Goal: Information Seeking & Learning: Learn about a topic

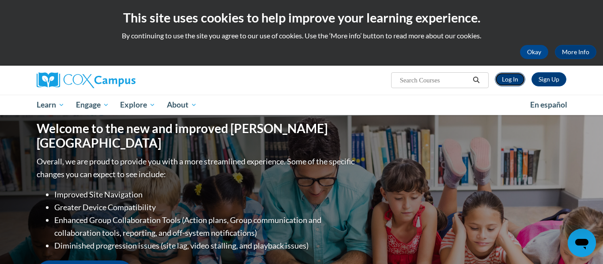
click at [513, 80] on link "Log In" at bounding box center [510, 79] width 30 height 14
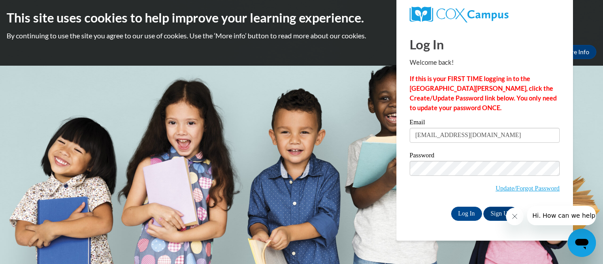
type input "lippeltnicole@gmail.com"
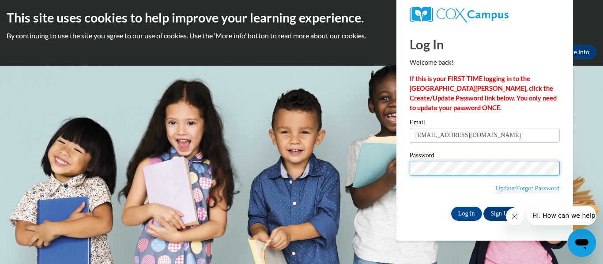
click at [451, 207] on input "Log In" at bounding box center [466, 214] width 31 height 14
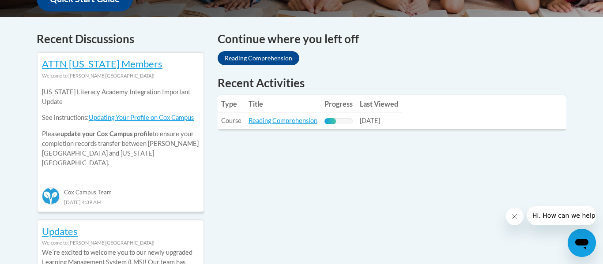
scroll to position [360, 0]
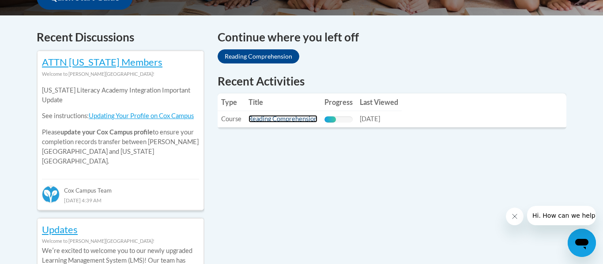
click at [310, 118] on link "Reading Comprehension" at bounding box center [282, 119] width 69 height 8
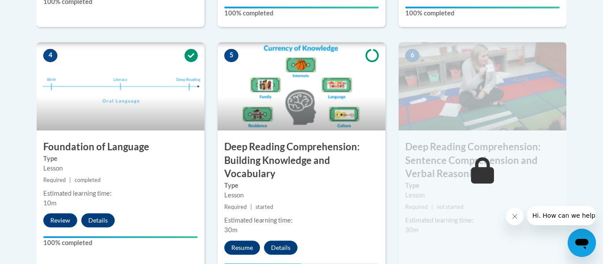
scroll to position [490, 0]
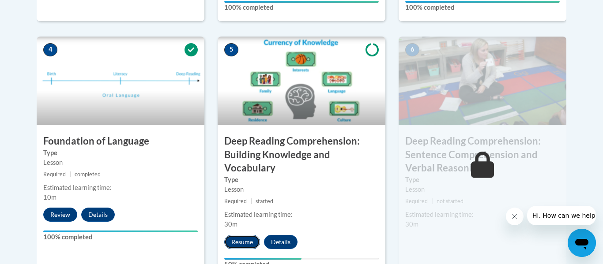
click at [247, 248] on button "Resume" at bounding box center [242, 242] width 36 height 14
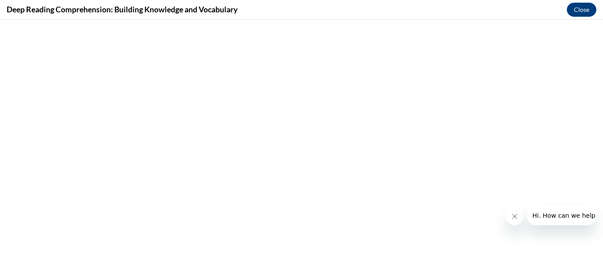
click at [515, 219] on icon "Close message from company" at bounding box center [514, 216] width 7 height 7
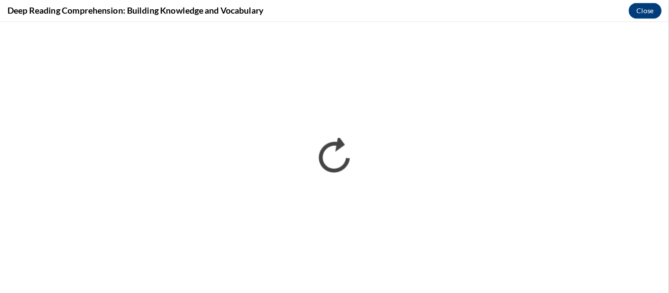
scroll to position [0, 0]
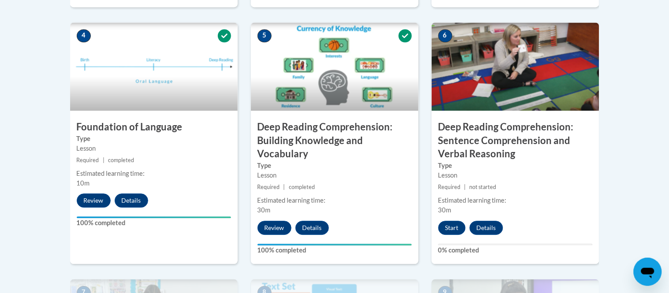
scroll to position [504, 0]
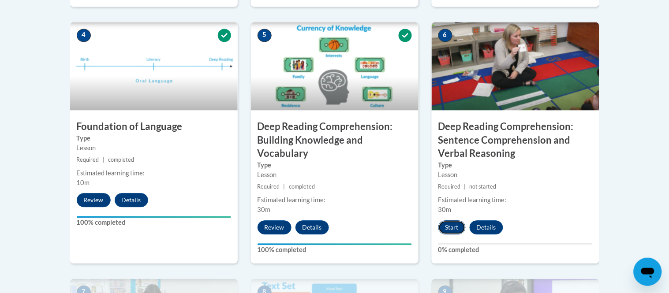
click at [456, 223] on button "Start" at bounding box center [452, 228] width 27 height 14
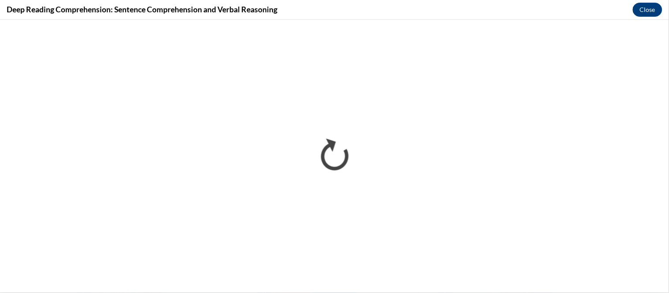
scroll to position [0, 0]
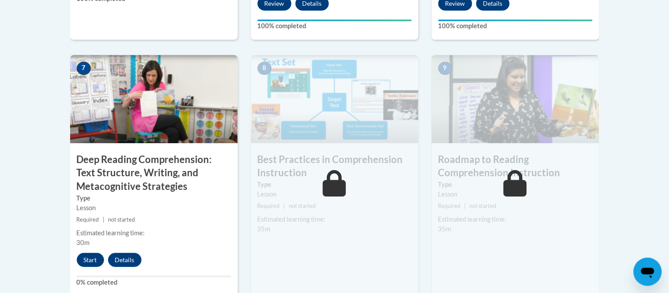
scroll to position [749, 0]
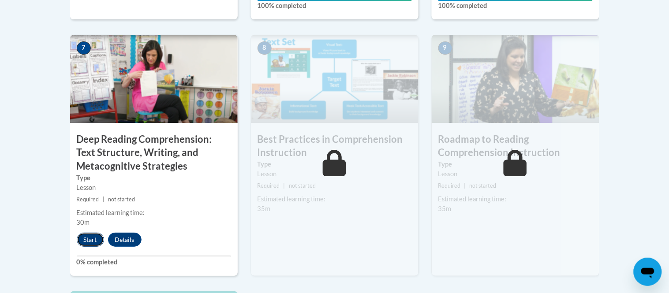
click at [91, 237] on button "Start" at bounding box center [90, 240] width 27 height 14
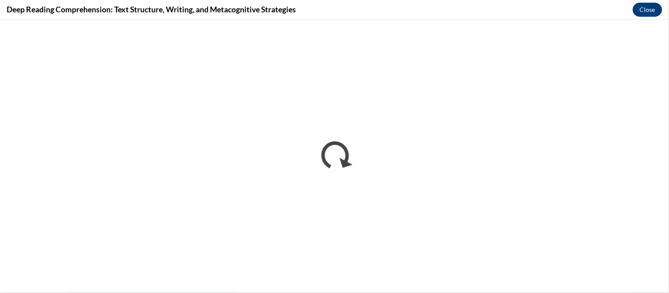
scroll to position [0, 0]
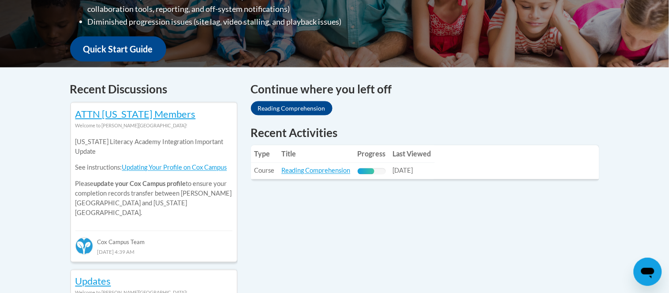
scroll to position [334, 0]
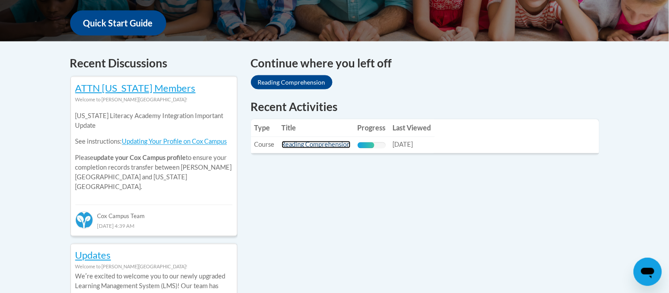
click at [303, 145] on link "Reading Comprehension" at bounding box center [316, 145] width 69 height 8
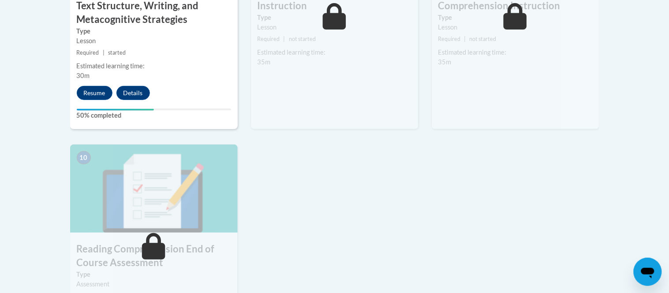
scroll to position [905, 0]
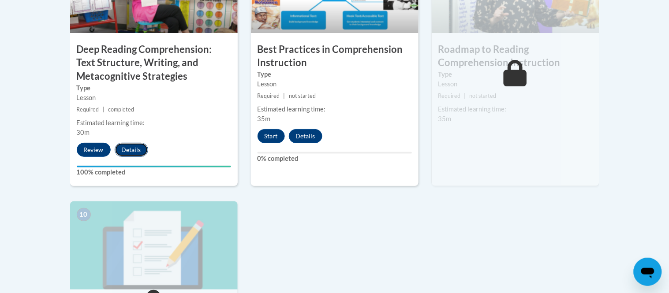
click at [146, 146] on button "Details" at bounding box center [132, 150] width 34 height 14
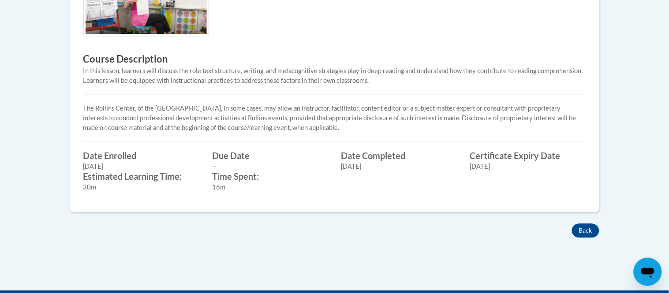
click at [586, 238] on div "× Close Course Enrollment Please select... × Close ×" at bounding box center [335, 82] width 556 height 418
click at [586, 237] on button "Back" at bounding box center [585, 231] width 27 height 14
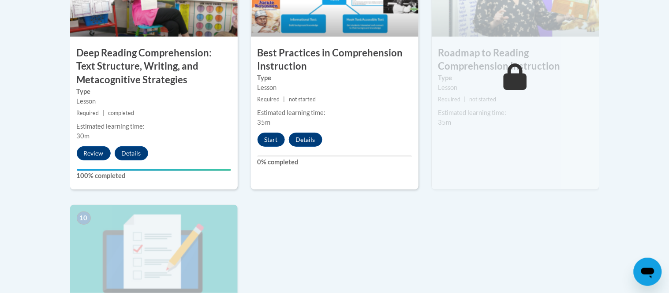
scroll to position [841, 0]
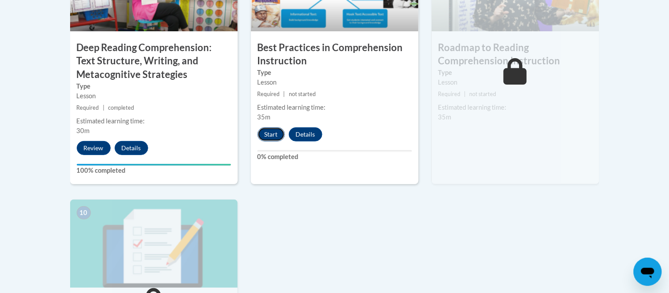
click at [272, 135] on button "Start" at bounding box center [271, 135] width 27 height 14
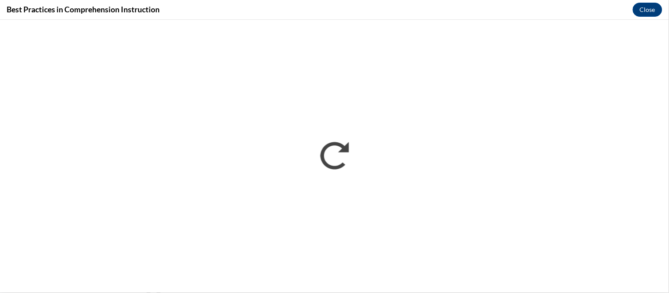
scroll to position [0, 0]
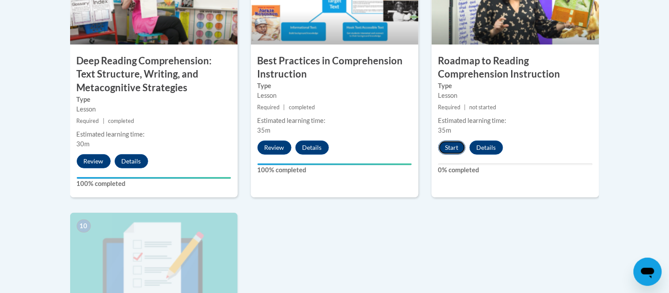
click at [456, 149] on button "Start" at bounding box center [452, 148] width 27 height 14
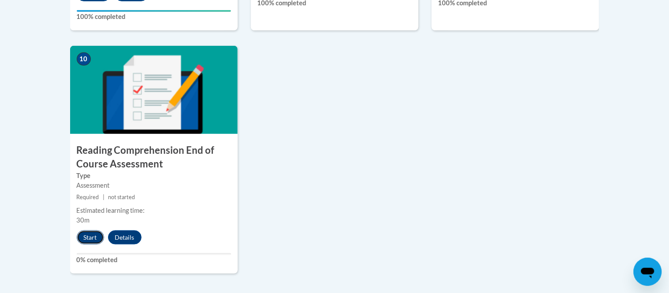
click at [95, 240] on button "Start" at bounding box center [90, 238] width 27 height 14
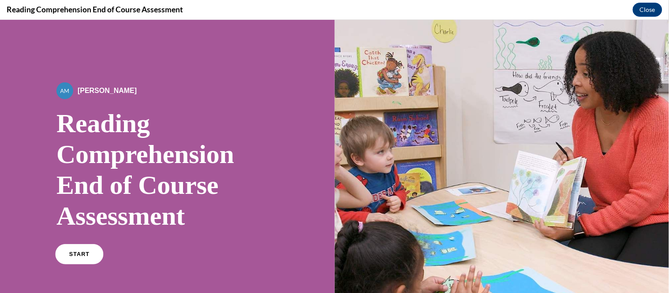
click at [98, 252] on link "START" at bounding box center [79, 254] width 48 height 20
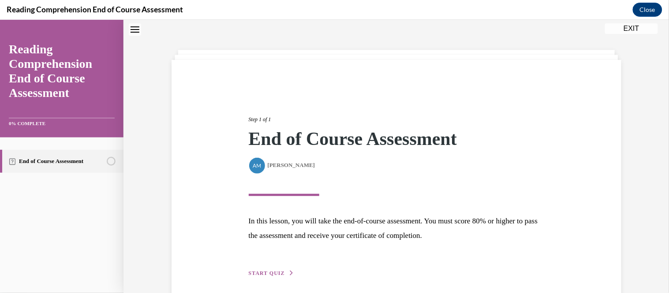
scroll to position [64, 0]
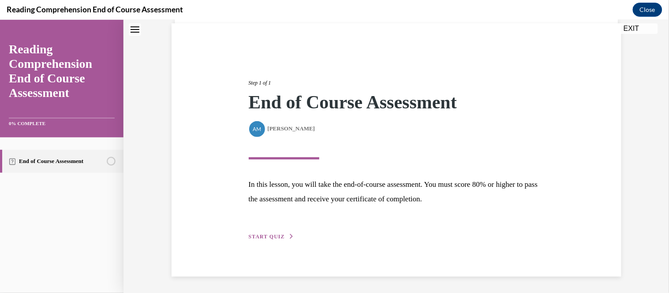
click at [270, 237] on span "START QUIZ" at bounding box center [267, 236] width 36 height 6
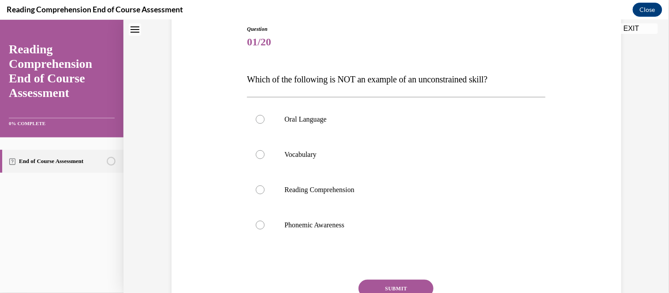
scroll to position [98, 0]
click at [323, 228] on p "Phonemic Awareness" at bounding box center [404, 224] width 239 height 9
click at [265, 228] on input "Phonemic Awareness" at bounding box center [260, 224] width 9 height 9
radio input "true"
click at [411, 284] on button "SUBMIT" at bounding box center [396, 288] width 75 height 18
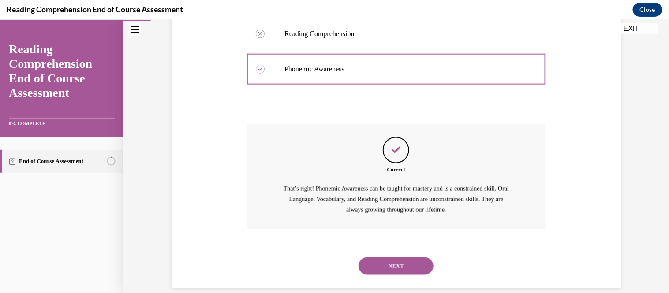
scroll to position [266, 0]
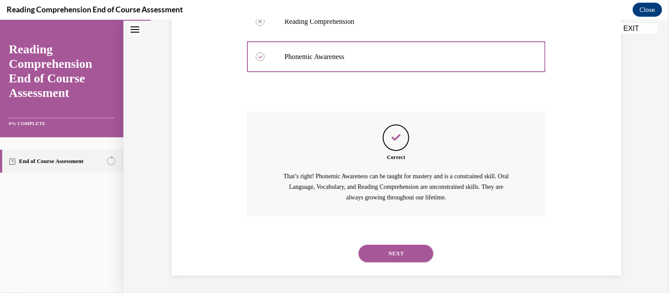
click at [397, 257] on button "NEXT" at bounding box center [396, 254] width 75 height 18
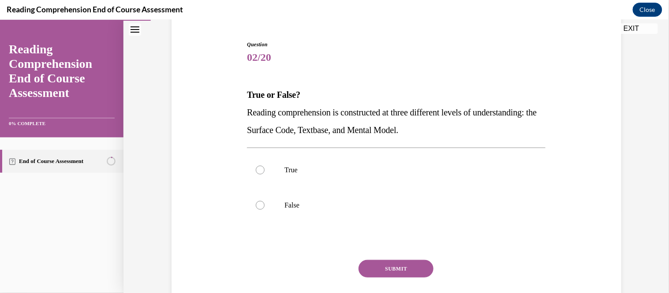
scroll to position [85, 0]
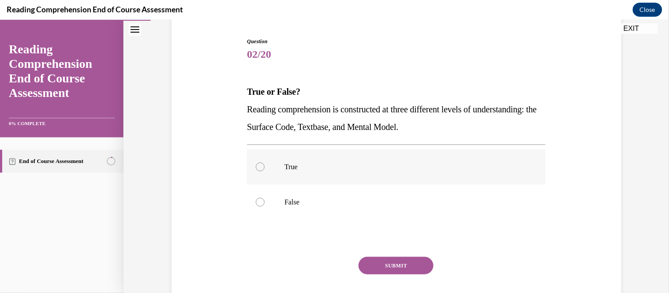
click at [384, 158] on label "True" at bounding box center [396, 166] width 299 height 35
click at [265, 162] on input "True" at bounding box center [260, 166] width 9 height 9
radio input "true"
click at [402, 276] on div "SUBMIT" at bounding box center [396, 279] width 299 height 44
click at [411, 268] on button "SUBMIT" at bounding box center [396, 266] width 75 height 18
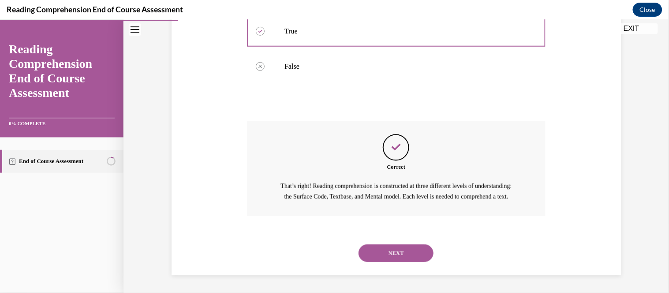
scroll to position [231, 0]
click at [407, 251] on button "NEXT" at bounding box center [396, 253] width 75 height 18
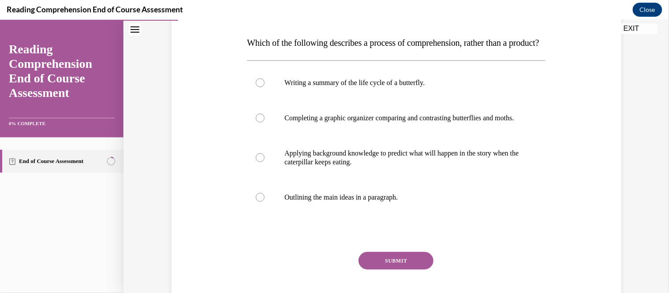
scroll to position [135, 0]
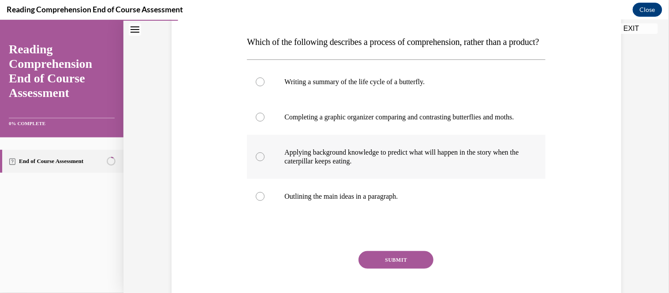
click at [366, 165] on p "Applying background knowledge to predict what will happen in the story when the…" at bounding box center [404, 157] width 239 height 18
click at [265, 161] on input "Applying background knowledge to predict what will happen in the story when the…" at bounding box center [260, 156] width 9 height 9
radio input "true"
click at [394, 269] on button "SUBMIT" at bounding box center [396, 260] width 75 height 18
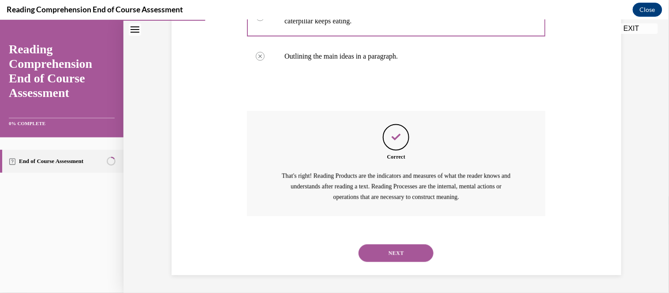
scroll to position [301, 0]
click at [406, 258] on button "NEXT" at bounding box center [396, 253] width 75 height 18
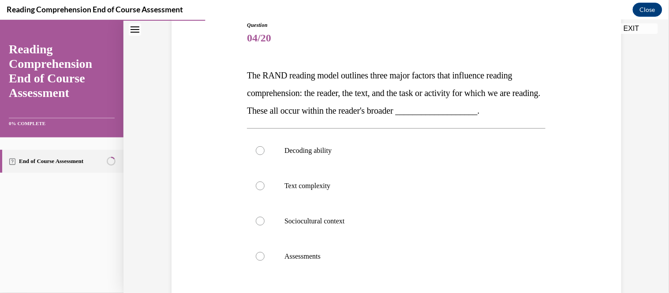
scroll to position [109, 0]
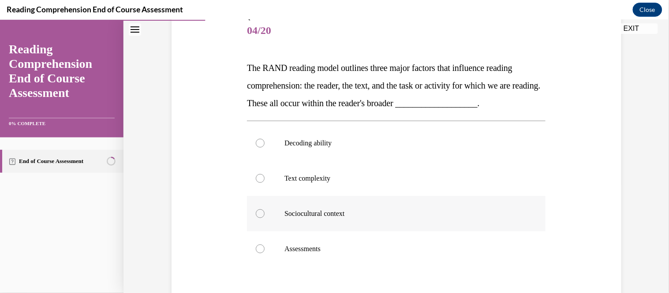
click at [438, 206] on label "Sociocultural context" at bounding box center [396, 213] width 299 height 35
click at [265, 209] on input "Sociocultural context" at bounding box center [260, 213] width 9 height 9
radio input "true"
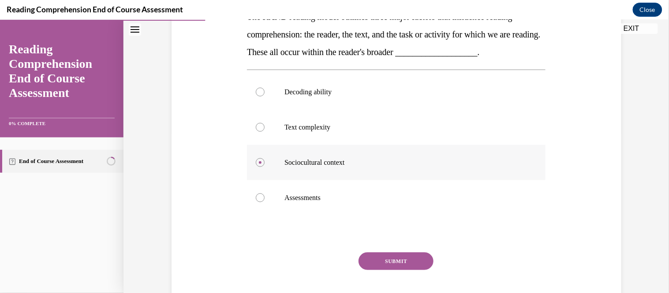
scroll to position [170, 0]
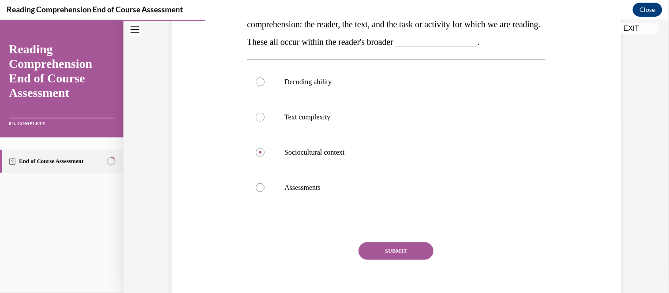
click at [415, 245] on button "SUBMIT" at bounding box center [396, 251] width 75 height 18
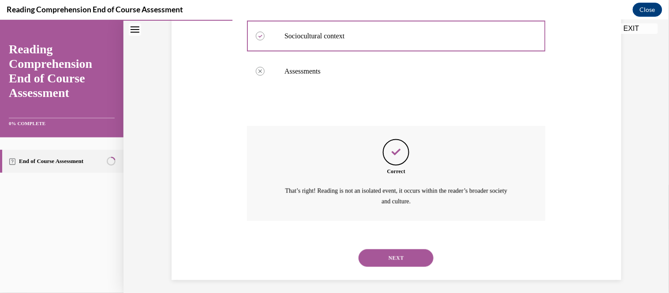
scroll to position [291, 0]
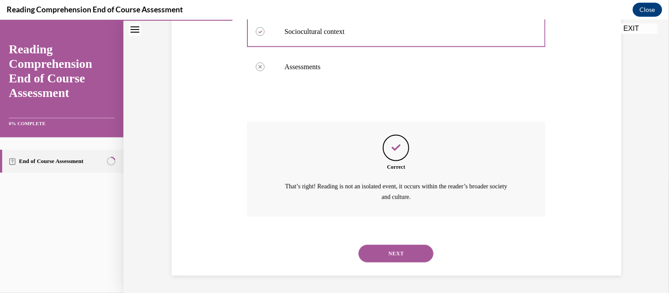
click at [413, 251] on button "NEXT" at bounding box center [396, 254] width 75 height 18
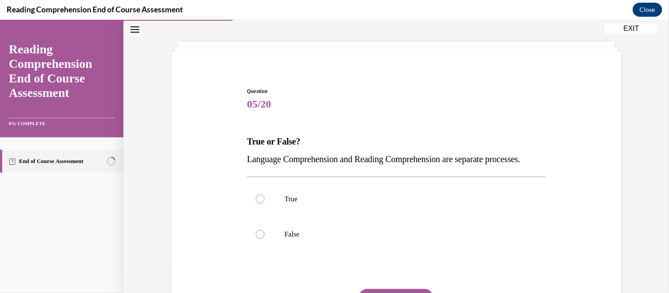
scroll to position [47, 0]
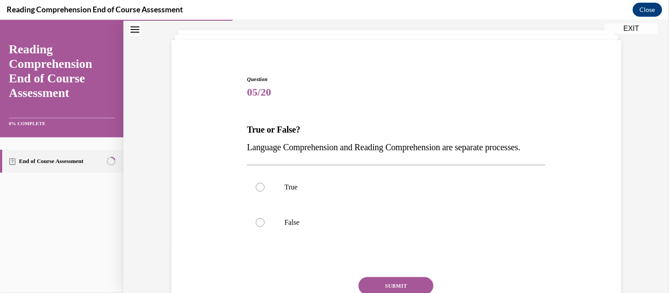
click at [413, 240] on label "False" at bounding box center [396, 222] width 299 height 35
click at [265, 227] on input "False" at bounding box center [260, 222] width 9 height 9
radio input "true"
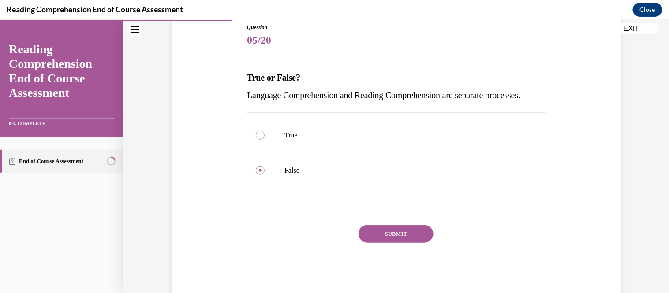
scroll to position [105, 0]
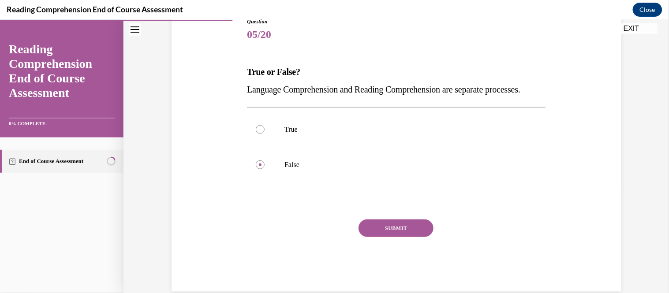
click at [414, 237] on button "SUBMIT" at bounding box center [396, 228] width 75 height 18
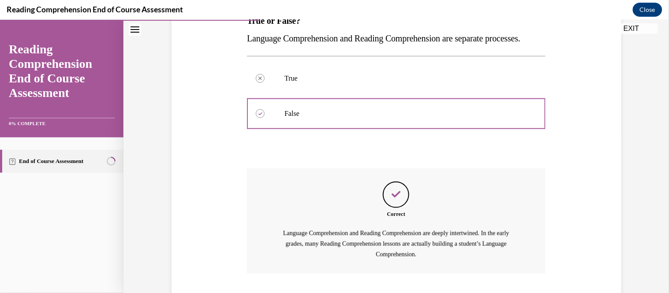
scroll to position [231, 0]
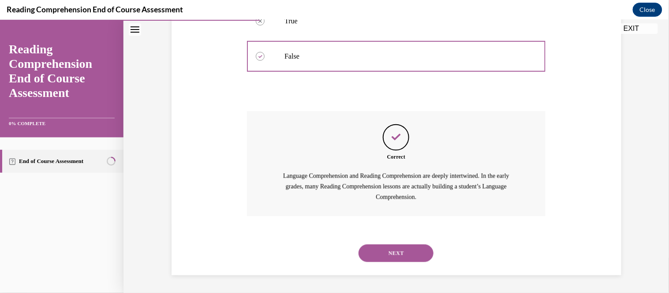
click at [414, 250] on button "NEXT" at bounding box center [396, 253] width 75 height 18
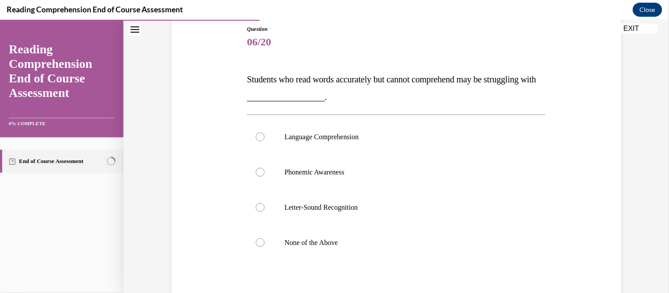
scroll to position [102, 0]
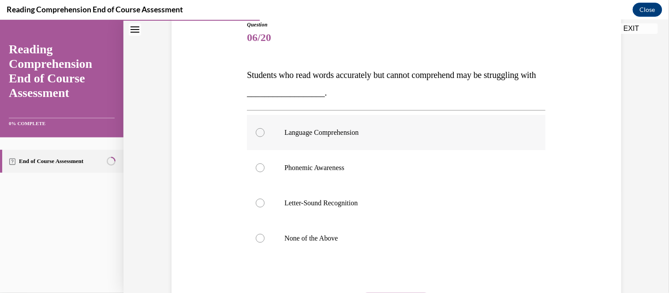
click at [363, 120] on label "Language Comprehension" at bounding box center [396, 132] width 299 height 35
click at [265, 128] on input "Language Comprehension" at bounding box center [260, 132] width 9 height 9
radio input "true"
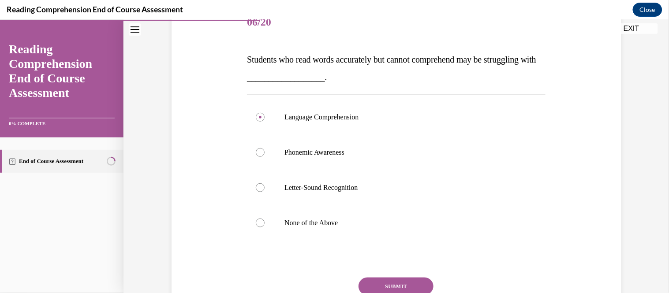
scroll to position [117, 0]
click at [389, 284] on button "SUBMIT" at bounding box center [396, 287] width 75 height 18
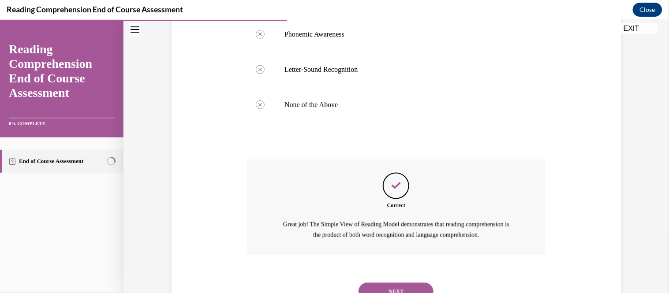
scroll to position [274, 0]
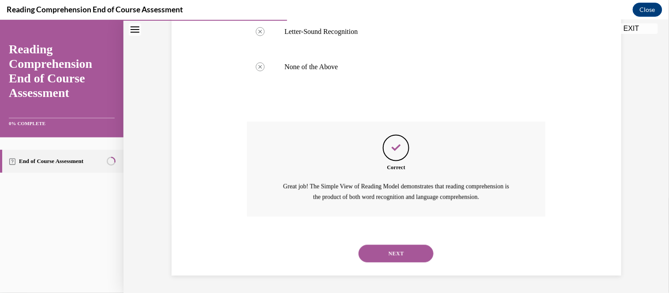
click at [388, 251] on button "NEXT" at bounding box center [396, 254] width 75 height 18
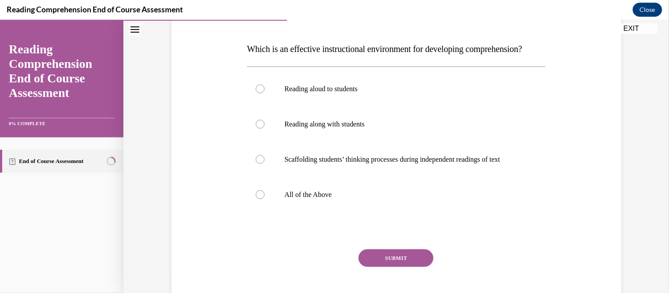
scroll to position [130, 0]
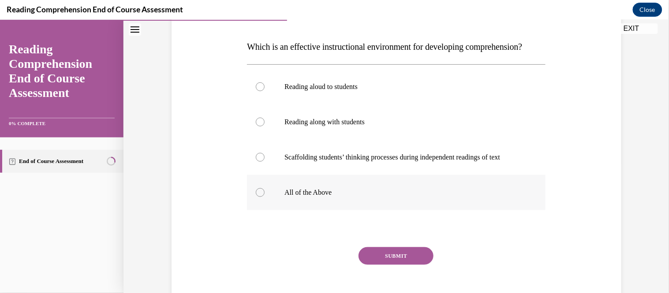
click at [320, 197] on p "All of the Above" at bounding box center [404, 192] width 239 height 9
click at [265, 197] on input "All of the Above" at bounding box center [260, 192] width 9 height 9
radio input "true"
click at [382, 265] on button "SUBMIT" at bounding box center [396, 256] width 75 height 18
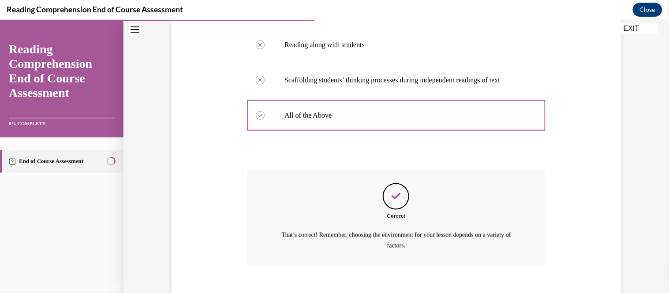
scroll to position [274, 0]
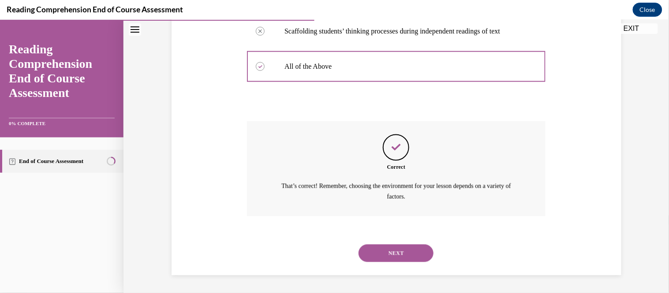
click at [397, 255] on button "NEXT" at bounding box center [396, 253] width 75 height 18
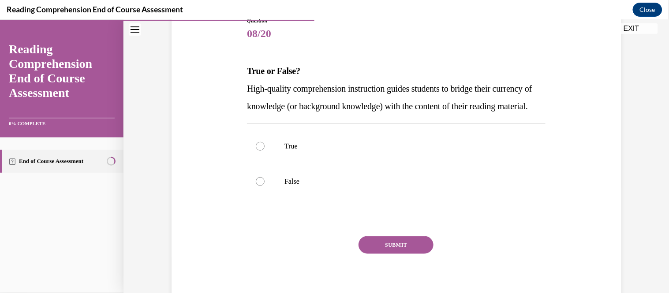
scroll to position [109, 0]
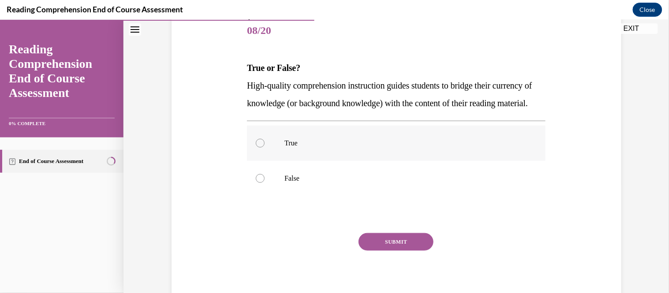
click at [361, 147] on p "True" at bounding box center [404, 143] width 239 height 9
click at [265, 147] on input "True" at bounding box center [260, 143] width 9 height 9
radio input "true"
click at [402, 251] on button "SUBMIT" at bounding box center [396, 242] width 75 height 18
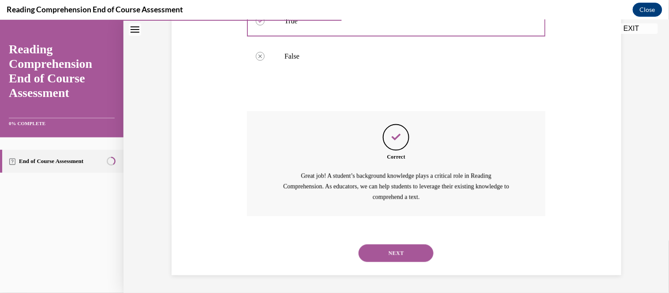
scroll to position [248, 0]
click at [405, 256] on button "NEXT" at bounding box center [396, 253] width 75 height 18
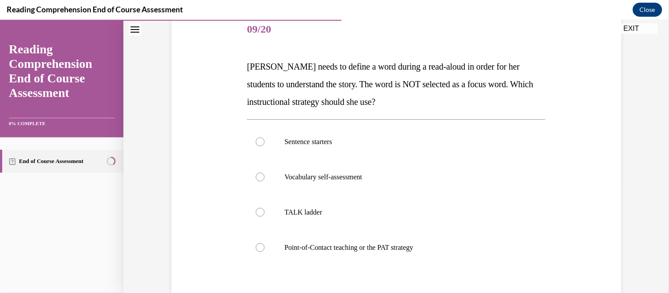
scroll to position [112, 0]
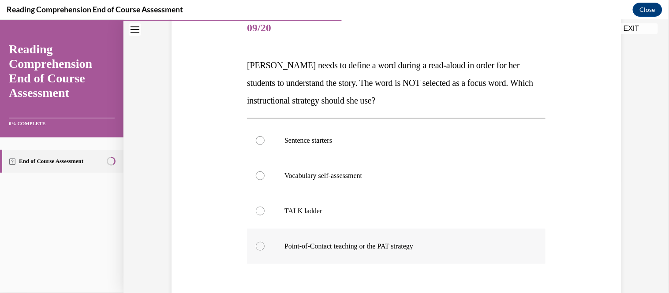
click at [324, 238] on label "Point-of-Contact teaching or the PAT strategy" at bounding box center [396, 246] width 299 height 35
click at [265, 242] on input "Point-of-Contact teaching or the PAT strategy" at bounding box center [260, 246] width 9 height 9
radio input "true"
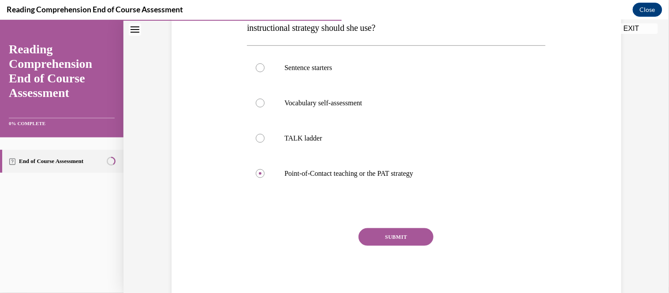
click at [381, 241] on button "SUBMIT" at bounding box center [396, 237] width 75 height 18
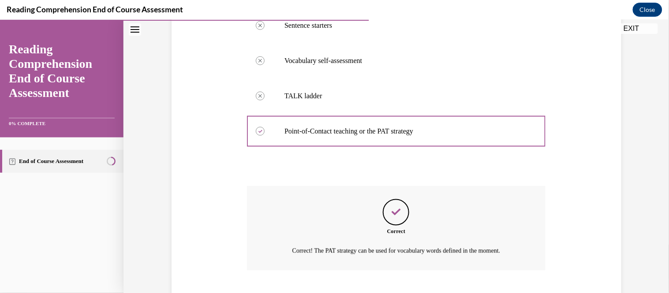
scroll to position [280, 0]
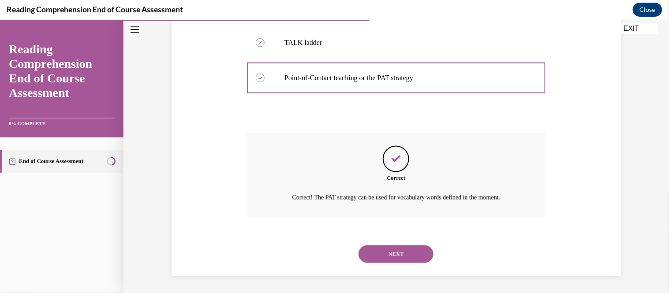
click at [381, 241] on div "NEXT" at bounding box center [396, 254] width 299 height 35
click at [398, 257] on button "NEXT" at bounding box center [396, 254] width 75 height 18
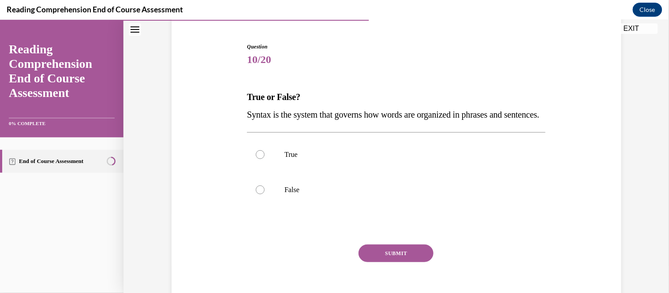
scroll to position [81, 0]
click at [468, 158] on p "True" at bounding box center [404, 153] width 239 height 9
click at [265, 158] on input "True" at bounding box center [260, 153] width 9 height 9
radio input "true"
click at [406, 261] on button "SUBMIT" at bounding box center [396, 253] width 75 height 18
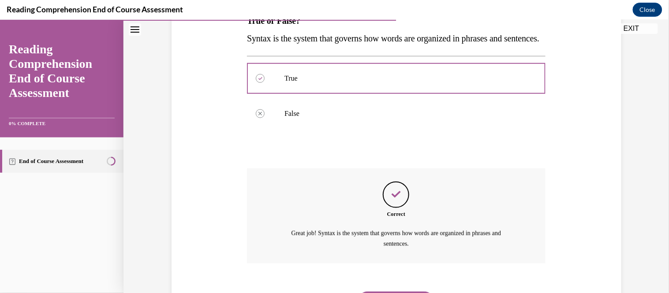
scroll to position [221, 0]
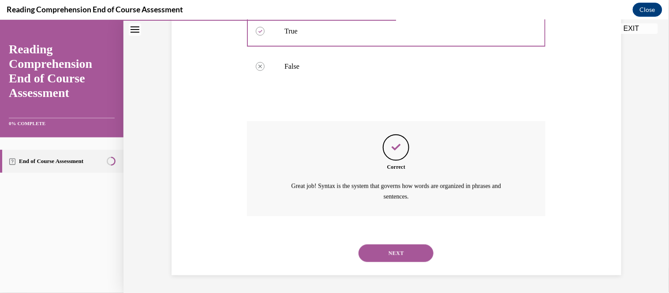
click at [403, 255] on button "NEXT" at bounding box center [396, 253] width 75 height 18
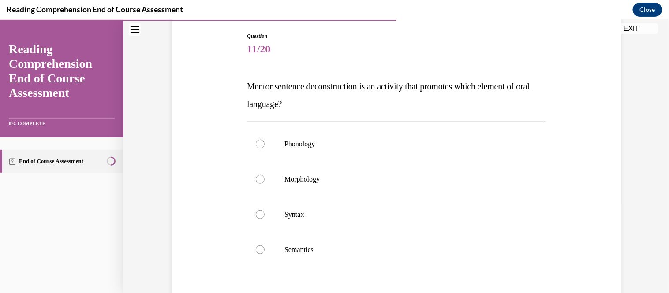
scroll to position [91, 0]
click at [313, 211] on p "Syntax" at bounding box center [404, 214] width 239 height 9
click at [265, 211] on input "Syntax" at bounding box center [260, 214] width 9 height 9
radio input "true"
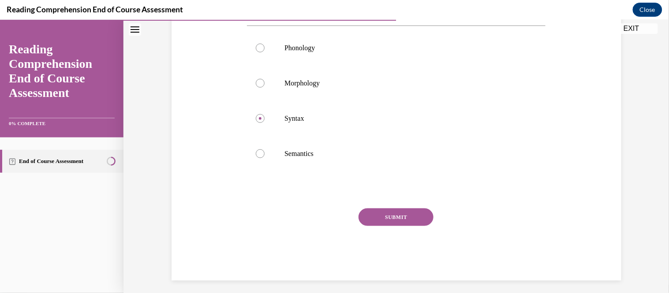
scroll to position [192, 0]
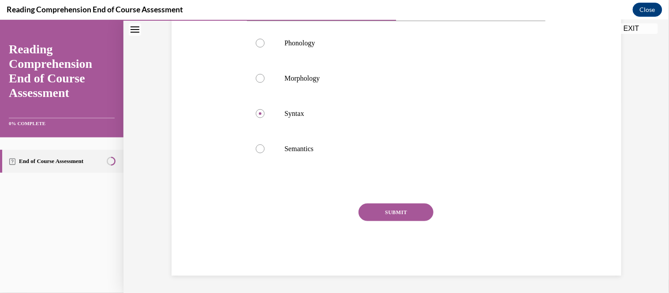
click at [421, 211] on button "SUBMIT" at bounding box center [396, 212] width 75 height 18
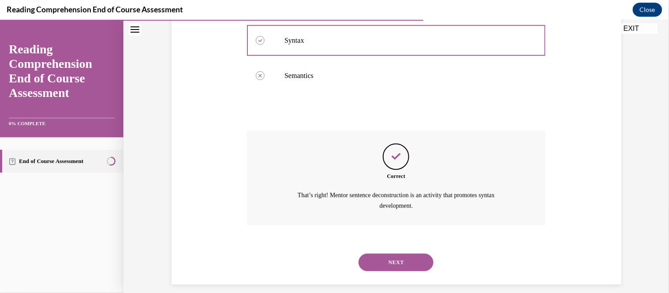
scroll to position [274, 0]
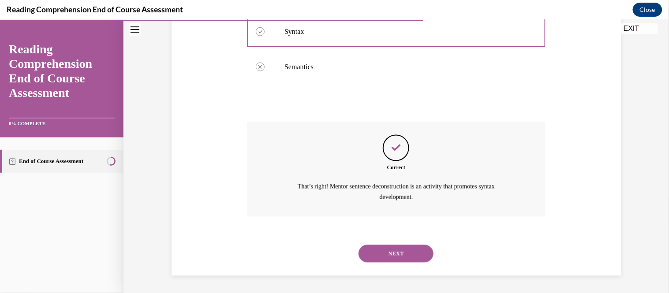
click at [395, 249] on button "NEXT" at bounding box center [396, 254] width 75 height 18
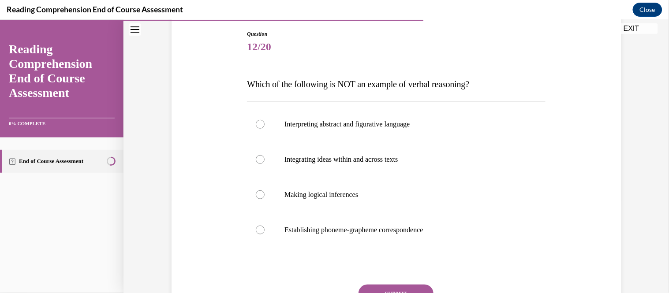
scroll to position [96, 0]
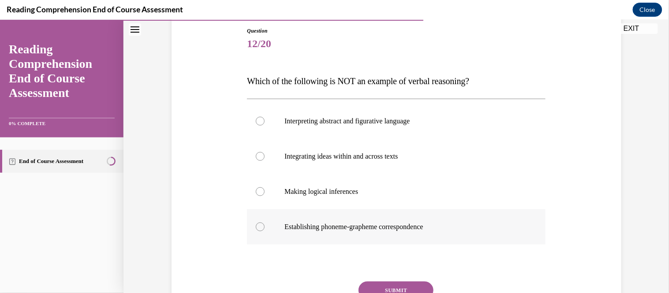
click at [404, 226] on p "Establishing phoneme-grapheme correspondence" at bounding box center [404, 226] width 239 height 9
click at [265, 226] on input "Establishing phoneme-grapheme correspondence" at bounding box center [260, 226] width 9 height 9
radio input "true"
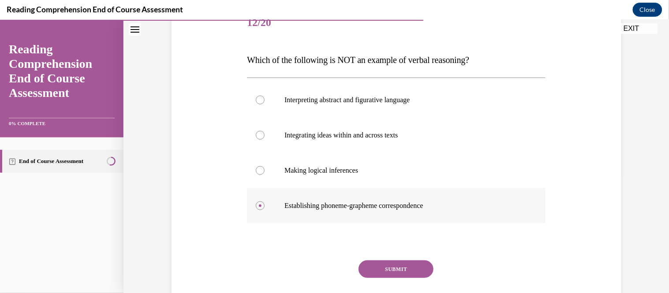
scroll to position [118, 0]
click at [396, 261] on button "SUBMIT" at bounding box center [396, 268] width 75 height 18
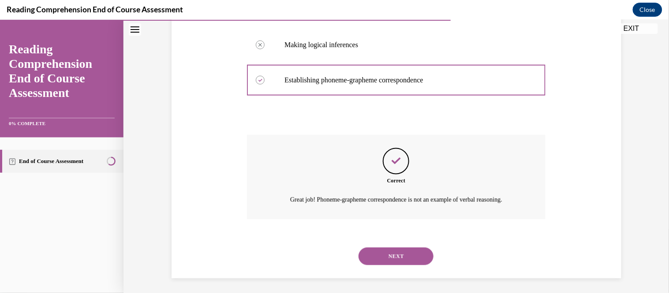
scroll to position [245, 0]
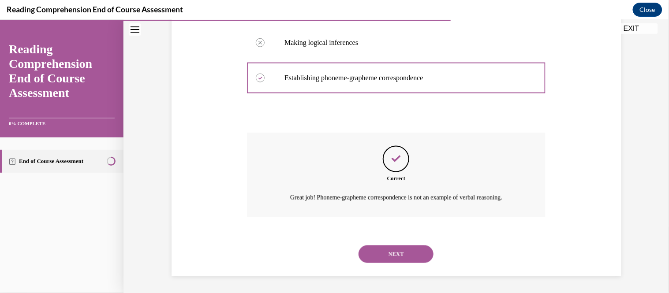
click at [396, 261] on button "NEXT" at bounding box center [396, 254] width 75 height 18
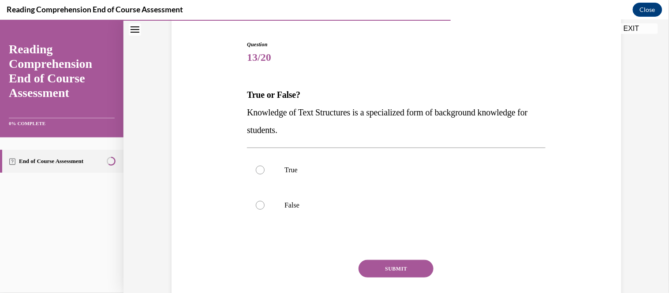
scroll to position [83, 0]
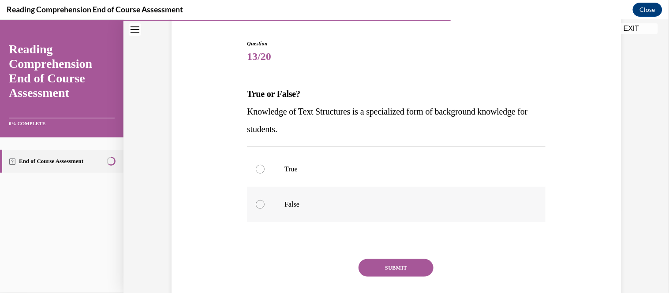
click at [322, 208] on label "False" at bounding box center [396, 204] width 299 height 35
click at [265, 208] on input "False" at bounding box center [260, 204] width 9 height 9
radio input "true"
click at [308, 162] on label "True" at bounding box center [396, 168] width 299 height 35
click at [265, 165] on input "True" at bounding box center [260, 169] width 9 height 9
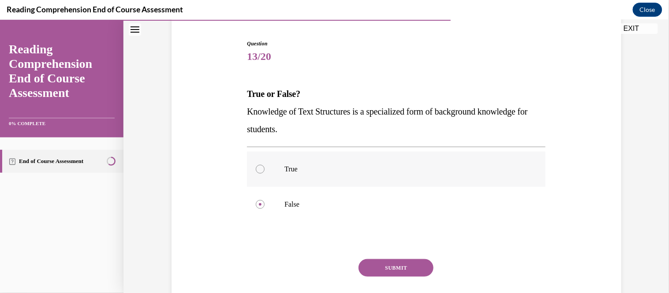
radio input "true"
click at [375, 265] on button "SUBMIT" at bounding box center [396, 268] width 75 height 18
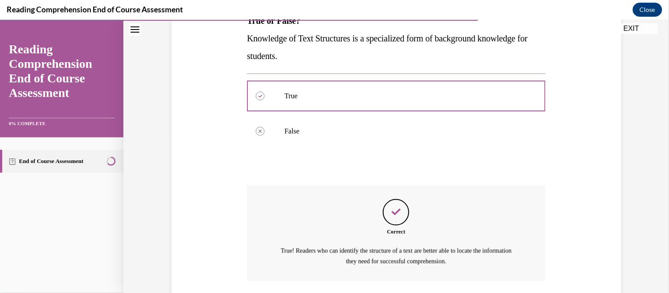
scroll to position [221, 0]
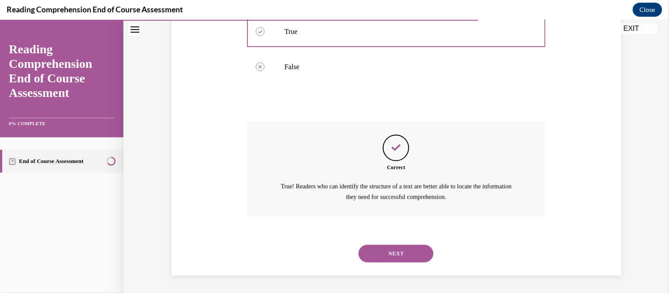
click at [403, 260] on button "NEXT" at bounding box center [396, 254] width 75 height 18
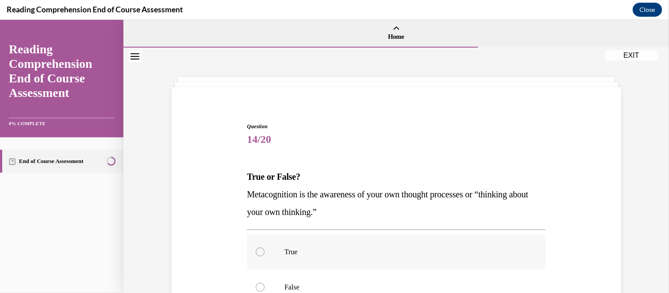
scroll to position [15, 0]
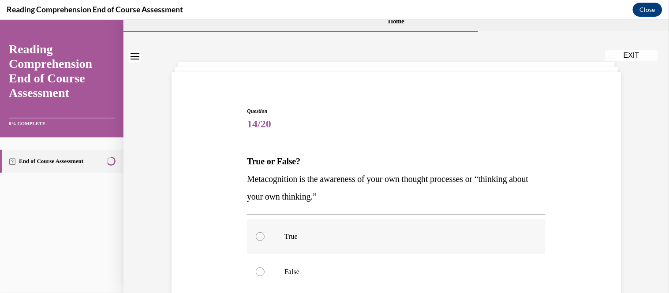
click at [400, 233] on p "True" at bounding box center [404, 236] width 239 height 9
click at [265, 233] on input "True" at bounding box center [260, 236] width 9 height 9
radio input "true"
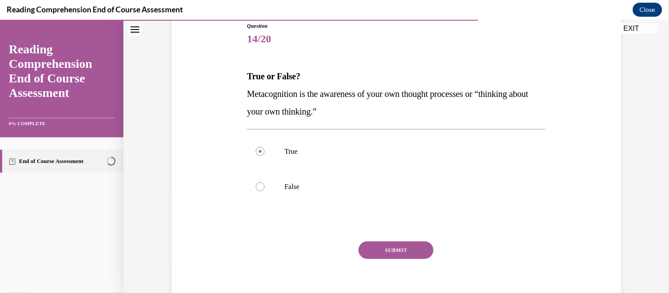
click at [394, 247] on button "SUBMIT" at bounding box center [396, 250] width 75 height 18
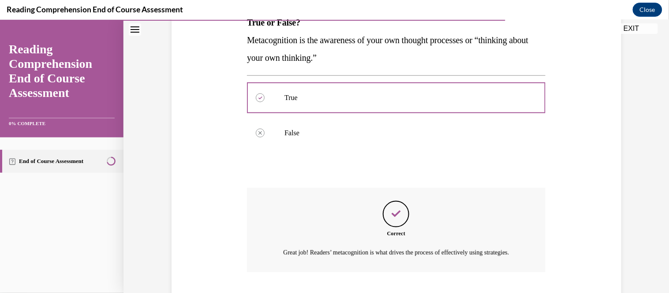
scroll to position [221, 0]
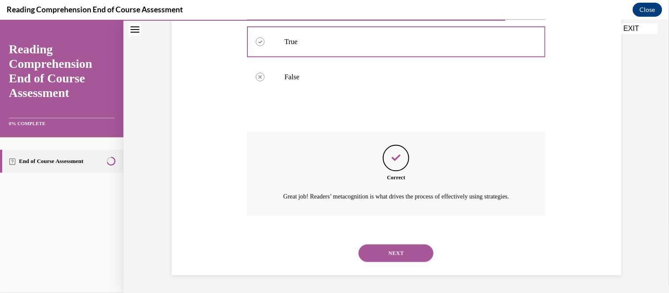
click at [400, 250] on button "NEXT" at bounding box center [396, 253] width 75 height 18
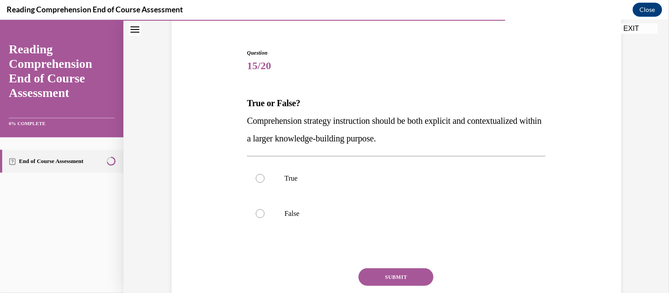
scroll to position [71, 0]
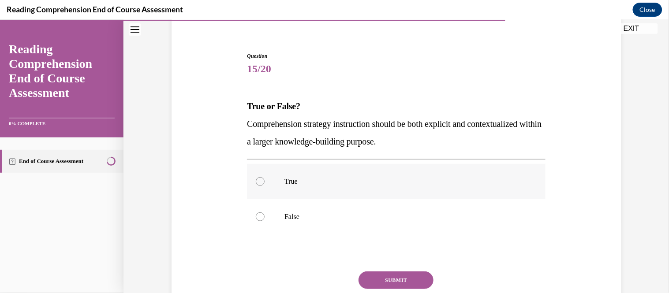
click at [357, 184] on p "True" at bounding box center [404, 181] width 239 height 9
click at [265, 184] on input "True" at bounding box center [260, 181] width 9 height 9
radio input "true"
click at [413, 281] on button "SUBMIT" at bounding box center [396, 280] width 75 height 18
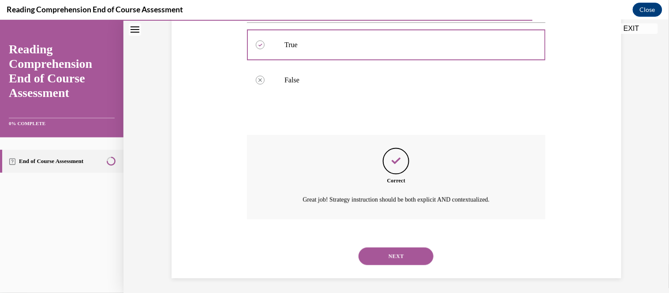
scroll to position [210, 0]
click at [405, 257] on button "NEXT" at bounding box center [396, 254] width 75 height 18
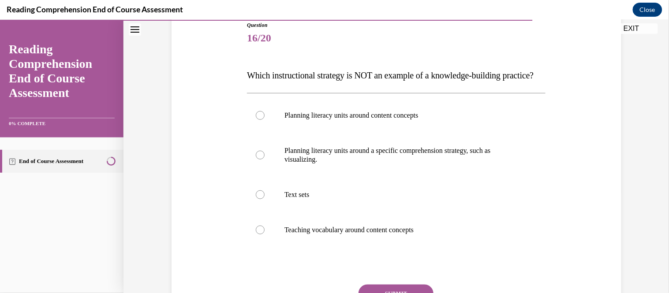
scroll to position [103, 0]
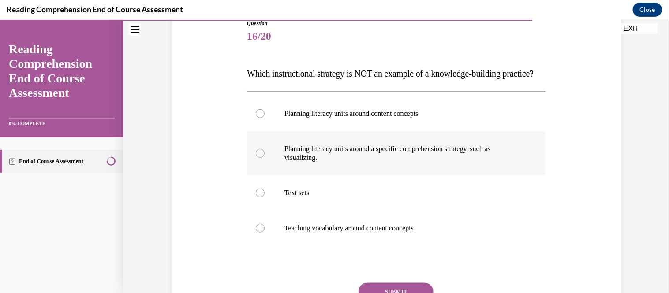
click at [339, 175] on label "Planning literacy units around a specific comprehension strategy, such as visua…" at bounding box center [396, 153] width 299 height 44
click at [265, 158] on input "Planning literacy units around a specific comprehension strategy, such as visua…" at bounding box center [260, 153] width 9 height 9
radio input "true"
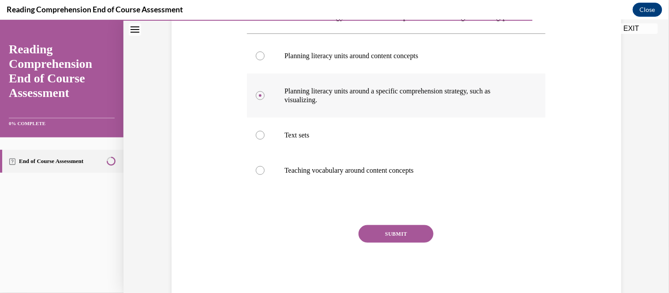
scroll to position [166, 0]
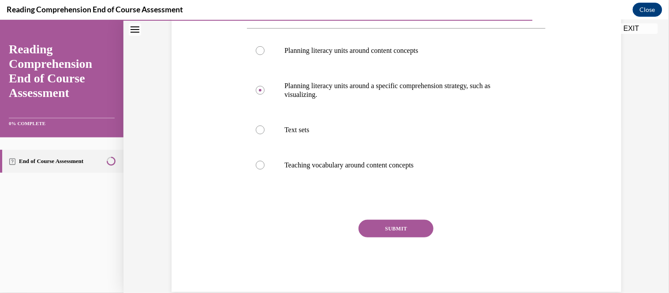
click at [386, 237] on button "SUBMIT" at bounding box center [396, 229] width 75 height 18
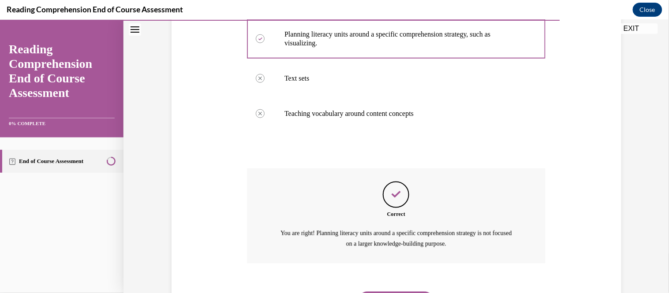
scroll to position [282, 0]
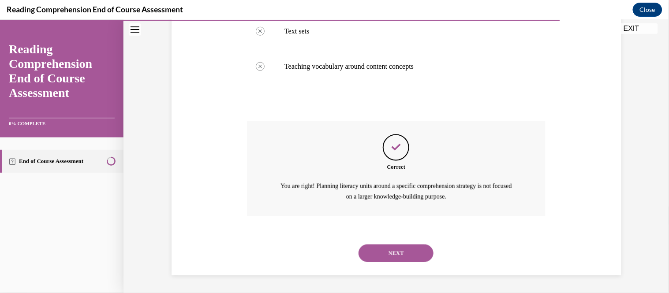
click at [390, 249] on button "NEXT" at bounding box center [396, 253] width 75 height 18
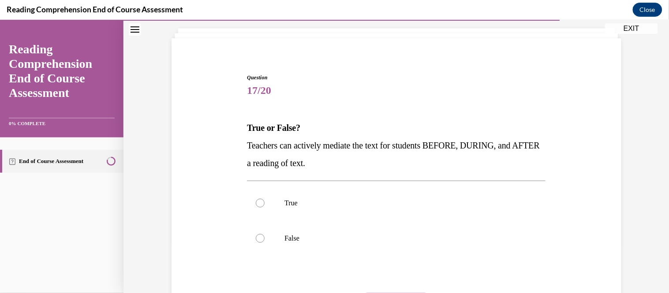
scroll to position [62, 0]
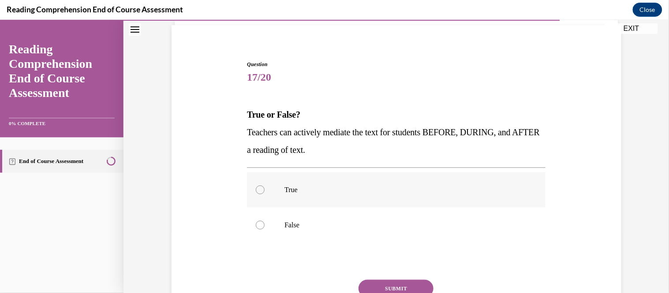
click at [317, 188] on p "True" at bounding box center [404, 189] width 239 height 9
click at [265, 188] on input "True" at bounding box center [260, 189] width 9 height 9
radio input "true"
click at [391, 288] on button "SUBMIT" at bounding box center [396, 289] width 75 height 18
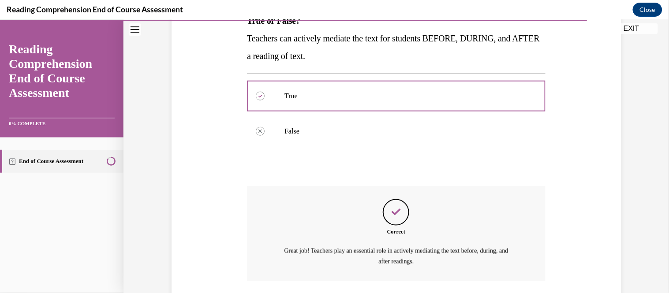
scroll to position [221, 0]
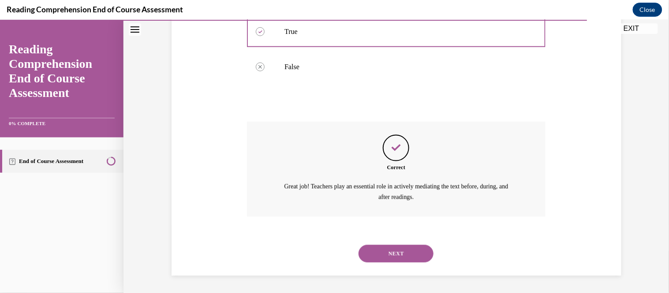
click at [414, 257] on button "NEXT" at bounding box center [396, 254] width 75 height 18
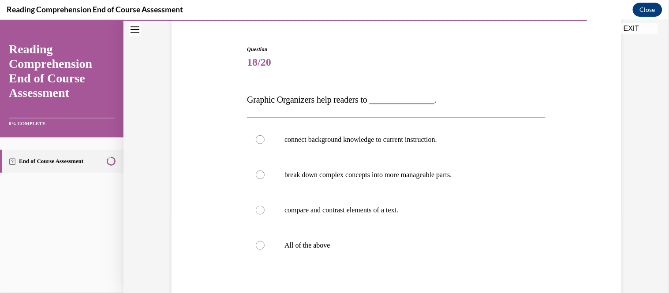
scroll to position [78, 0]
click at [379, 252] on label "All of the above" at bounding box center [396, 244] width 299 height 35
click at [265, 249] on input "All of the above" at bounding box center [260, 244] width 9 height 9
radio input "true"
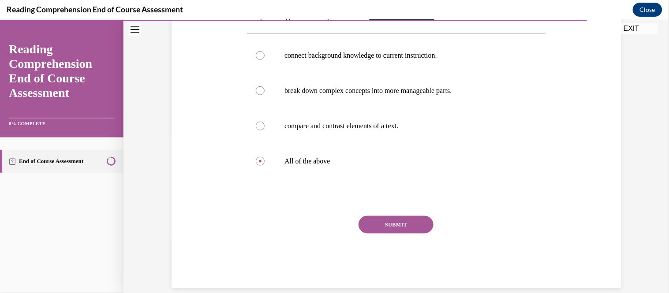
click at [410, 218] on button "SUBMIT" at bounding box center [396, 225] width 75 height 18
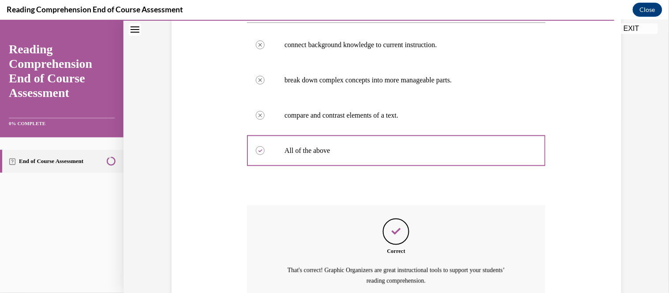
scroll to position [256, 0]
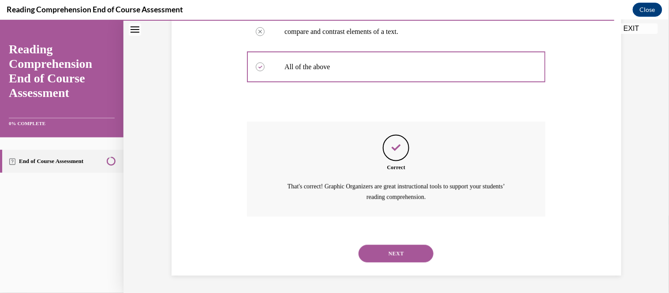
click at [412, 254] on button "NEXT" at bounding box center [396, 254] width 75 height 18
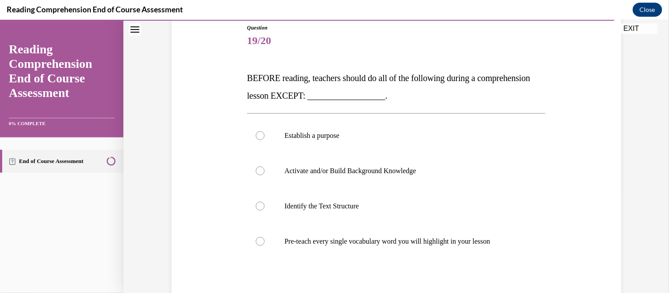
scroll to position [101, 0]
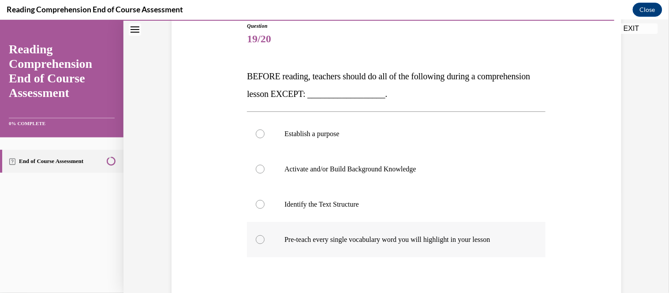
click at [367, 241] on p "Pre-teach every single vocabulary word you will highlight in your lesson" at bounding box center [404, 239] width 239 height 9
click at [265, 241] on input "Pre-teach every single vocabulary word you will highlight in your lesson" at bounding box center [260, 239] width 9 height 9
radio input "true"
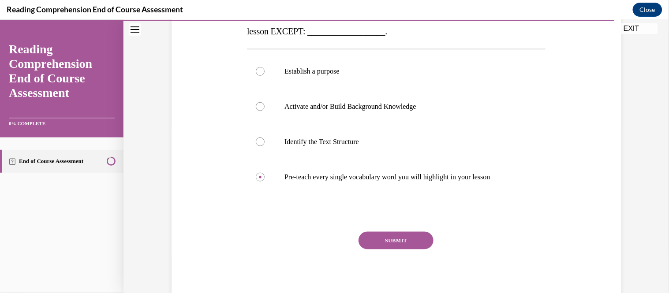
click at [403, 248] on button "SUBMIT" at bounding box center [396, 241] width 75 height 18
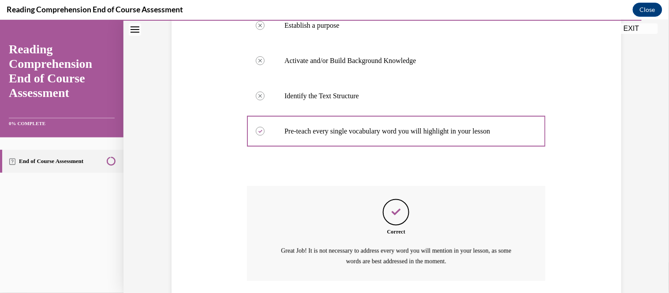
scroll to position [274, 0]
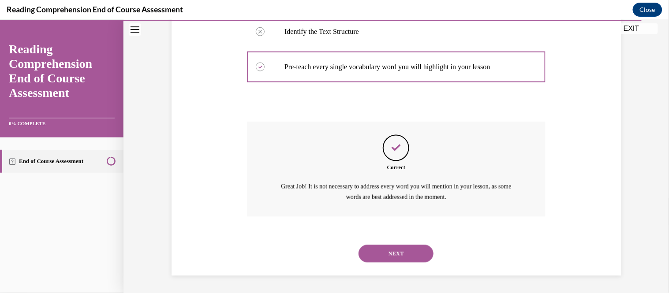
click at [409, 242] on div "NEXT" at bounding box center [396, 253] width 299 height 35
click at [407, 252] on button "NEXT" at bounding box center [396, 254] width 75 height 18
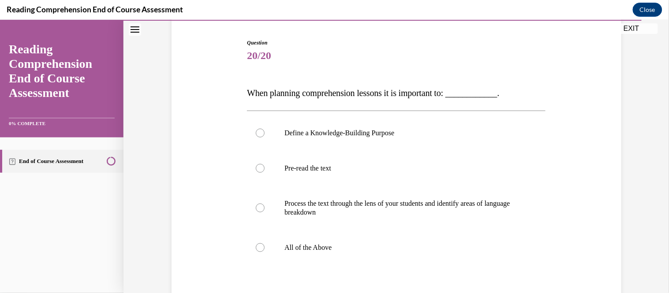
scroll to position [87, 0]
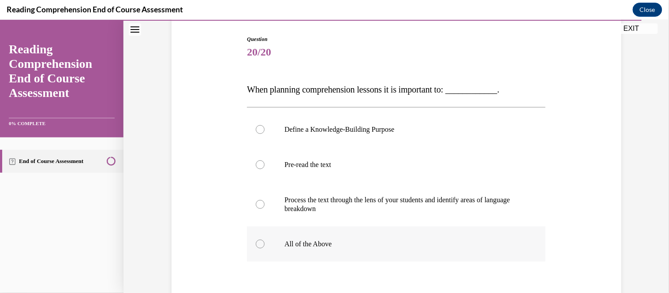
click at [355, 240] on p "All of the Above" at bounding box center [404, 244] width 239 height 9
click at [265, 240] on input "All of the Above" at bounding box center [260, 244] width 9 height 9
radio input "true"
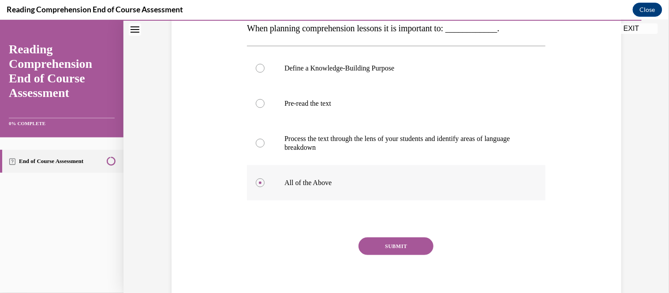
scroll to position [163, 0]
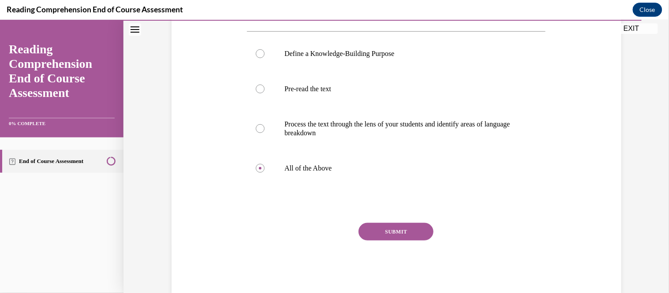
click at [376, 229] on button "SUBMIT" at bounding box center [396, 232] width 75 height 18
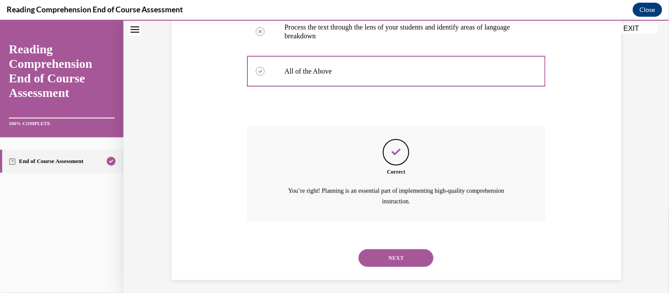
scroll to position [265, 0]
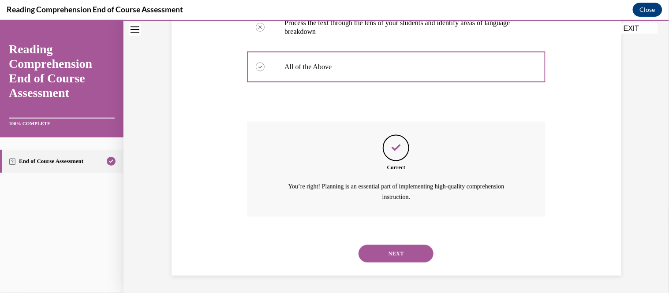
click at [379, 245] on button "NEXT" at bounding box center [396, 254] width 75 height 18
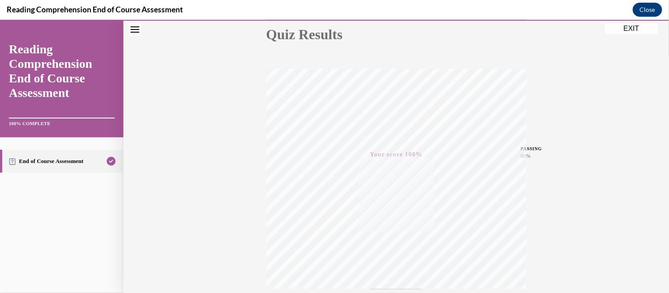
scroll to position [178, 0]
click at [629, 29] on button "EXIT" at bounding box center [631, 28] width 53 height 11
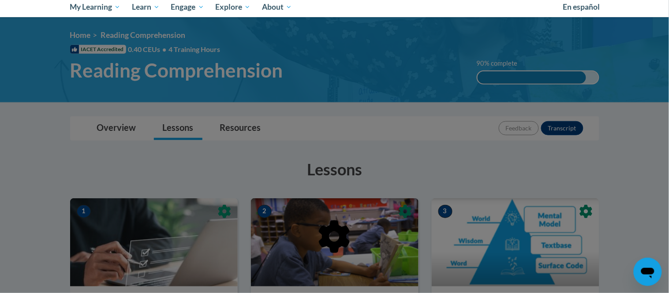
scroll to position [99, 0]
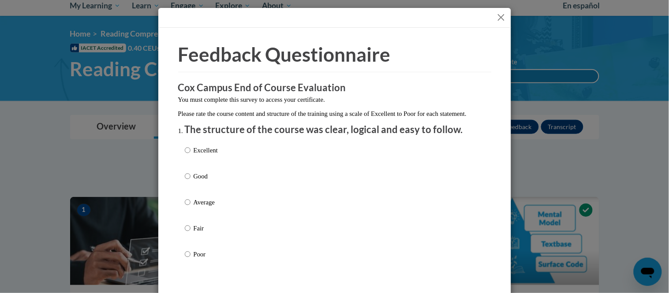
click at [211, 181] on p "Good" at bounding box center [206, 177] width 24 height 10
click at [191, 181] on input "Good" at bounding box center [188, 177] width 6 height 10
radio input "true"
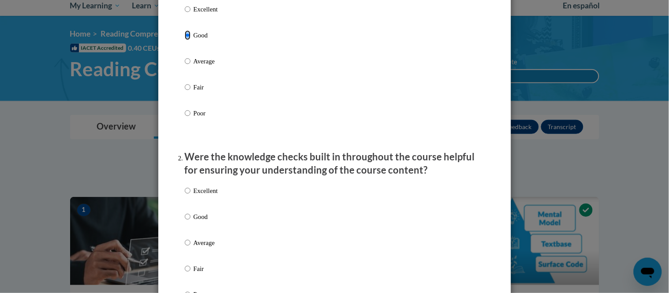
scroll to position [165, 0]
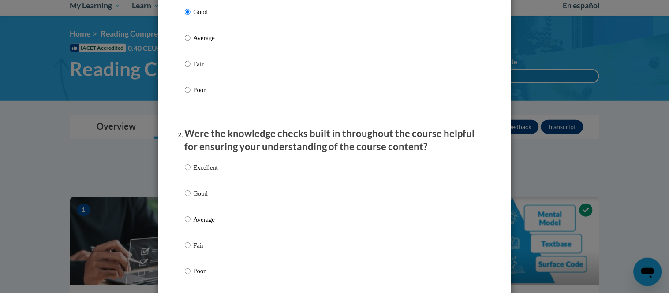
click at [204, 197] on div "Excellent Good Average Fair Poor" at bounding box center [201, 226] width 33 height 137
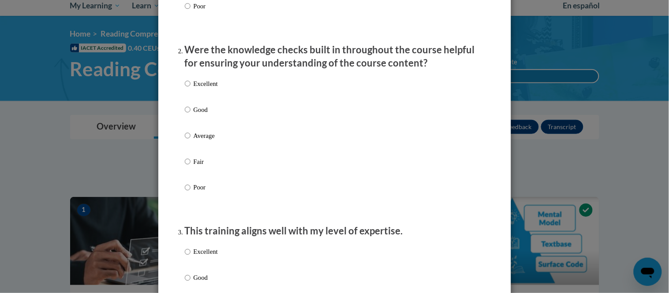
scroll to position [240, 0]
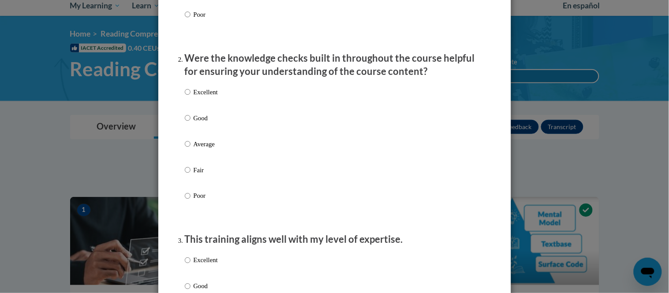
click at [198, 123] on p "Good" at bounding box center [206, 118] width 24 height 10
click at [191, 123] on input "Good" at bounding box center [188, 118] width 6 height 10
radio input "true"
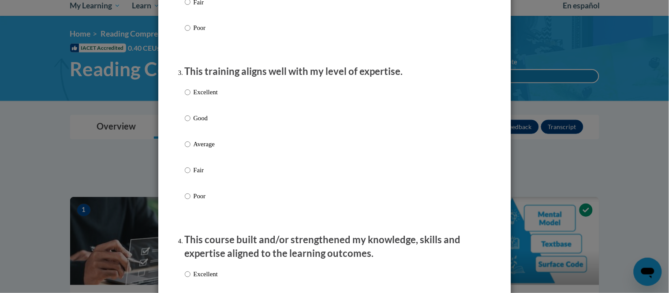
click at [198, 124] on p "Good" at bounding box center [206, 119] width 24 height 10
click at [191, 124] on input "Good" at bounding box center [188, 119] width 6 height 10
radio input "true"
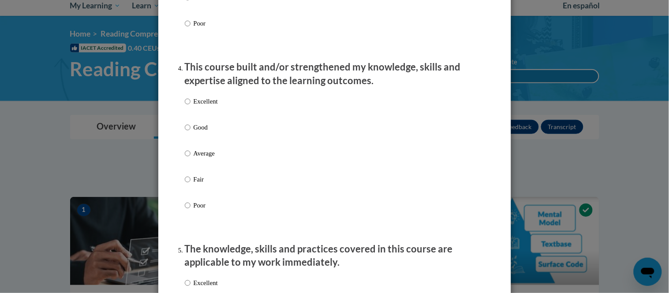
scroll to position [597, 0]
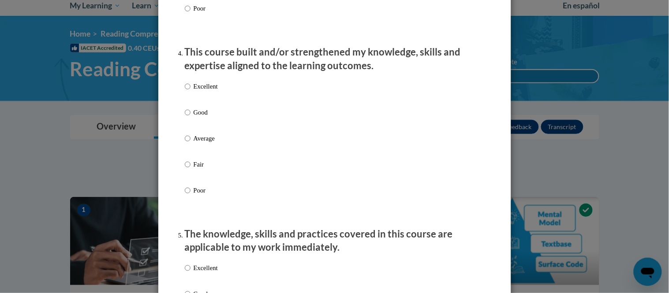
click at [198, 132] on label "Good" at bounding box center [201, 120] width 33 height 24
click at [191, 117] on input "Good" at bounding box center [188, 113] width 6 height 10
radio input "true"
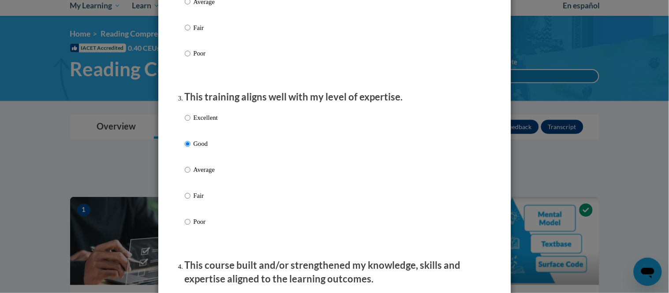
click at [198, 123] on p "Excellent" at bounding box center [206, 118] width 24 height 10
click at [191, 123] on input "Excellent" at bounding box center [188, 118] width 6 height 10
radio input "true"
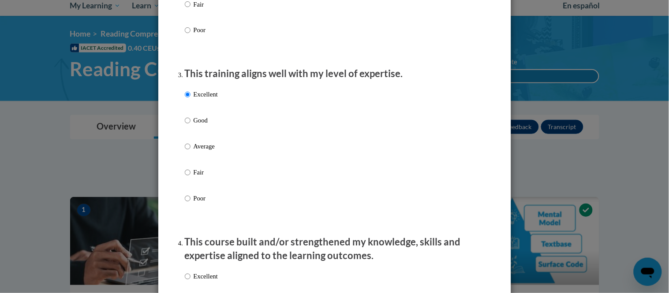
click at [198, 126] on p "Good" at bounding box center [206, 121] width 24 height 10
click at [191, 126] on input "Good" at bounding box center [188, 121] width 6 height 10
radio input "true"
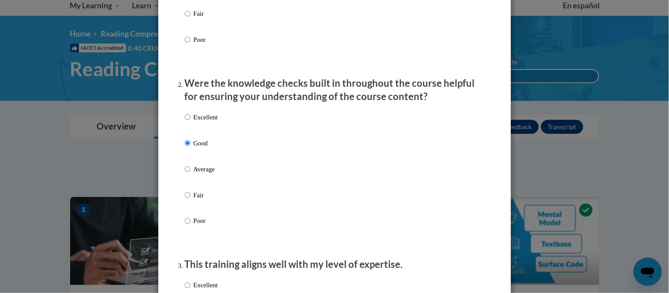
scroll to position [212, 0]
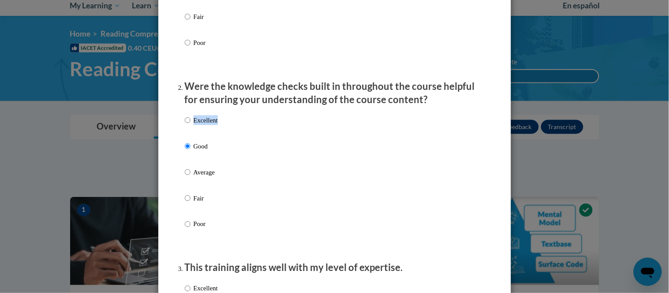
click at [192, 128] on label "Excellent" at bounding box center [201, 128] width 33 height 24
click at [199, 125] on p "Excellent" at bounding box center [206, 121] width 24 height 10
click at [191, 125] on input "Excellent" at bounding box center [188, 121] width 6 height 10
radio input "true"
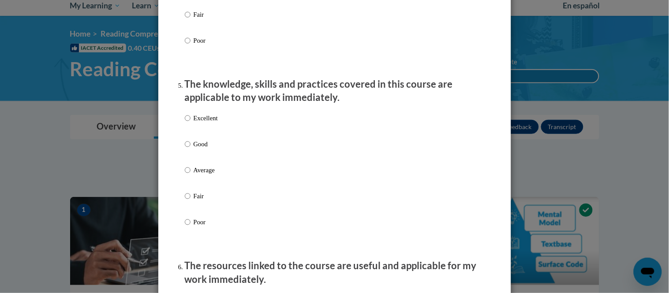
click at [198, 123] on p "Excellent" at bounding box center [206, 118] width 24 height 10
click at [191, 123] on input "Excellent" at bounding box center [188, 118] width 6 height 10
radio input "true"
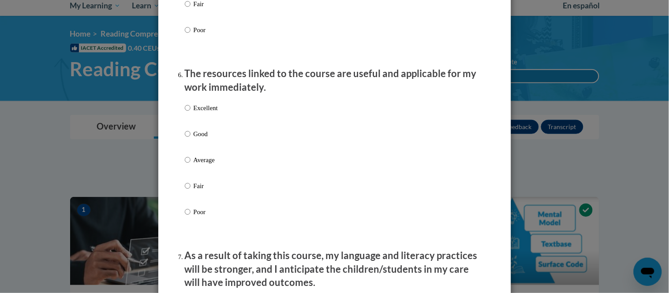
scroll to position [929, 0]
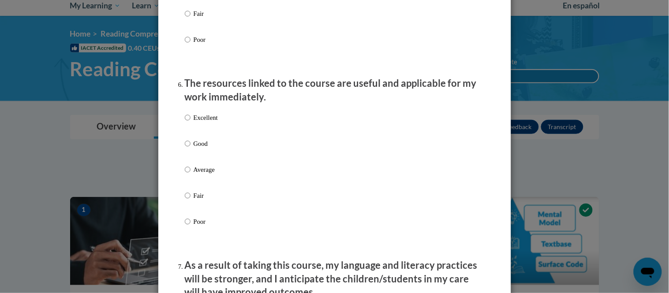
click at [198, 123] on p "Excellent" at bounding box center [206, 118] width 24 height 10
click at [191, 123] on input "Excellent" at bounding box center [188, 118] width 6 height 10
radio input "true"
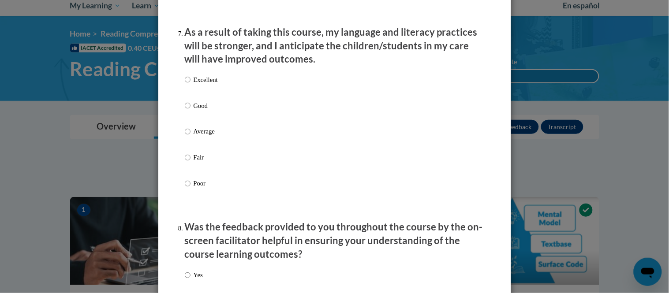
scroll to position [1168, 0]
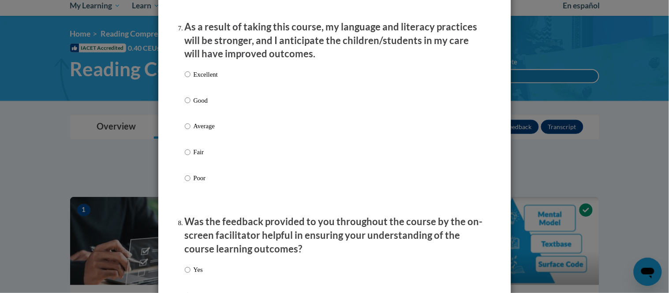
click at [203, 94] on label "Excellent" at bounding box center [201, 82] width 33 height 24
click at [191, 79] on input "Excellent" at bounding box center [188, 75] width 6 height 10
radio input "true"
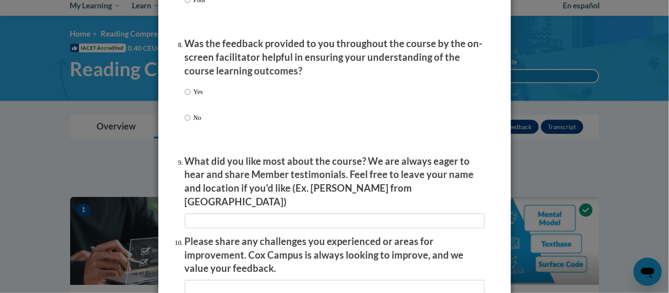
scroll to position [1350, 0]
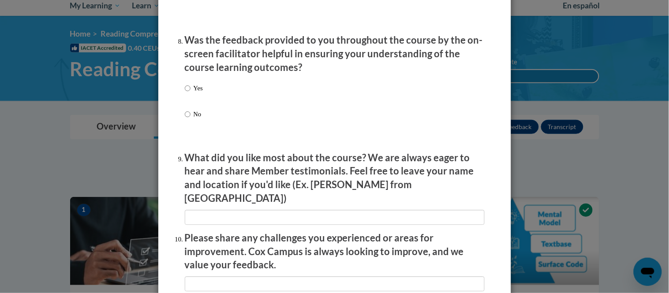
click at [199, 93] on p "Yes" at bounding box center [198, 88] width 9 height 10
click at [191, 93] on input "Yes" at bounding box center [188, 88] width 6 height 10
radio input "true"
click at [216, 215] on input "textbox" at bounding box center [335, 217] width 300 height 15
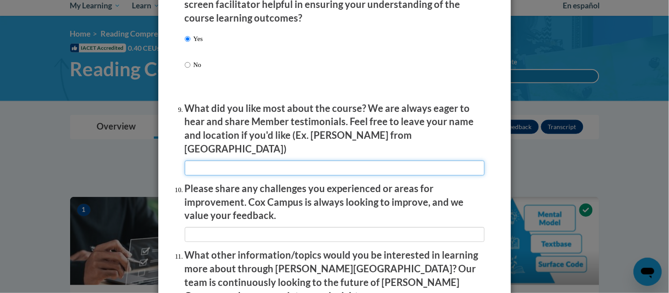
scroll to position [1403, 0]
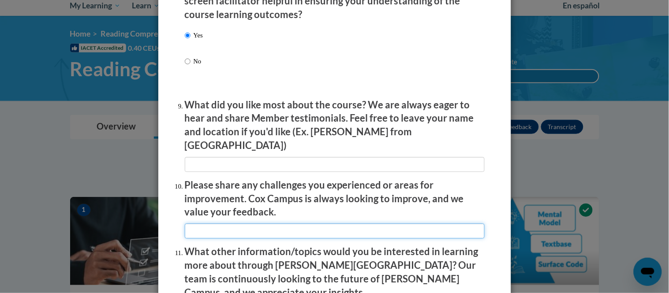
click at [213, 224] on input "textbox" at bounding box center [335, 231] width 300 height 15
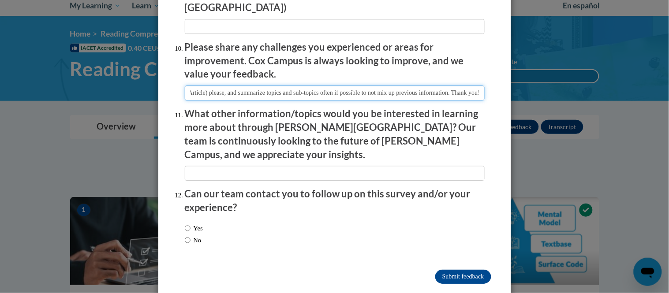
scroll to position [1546, 0]
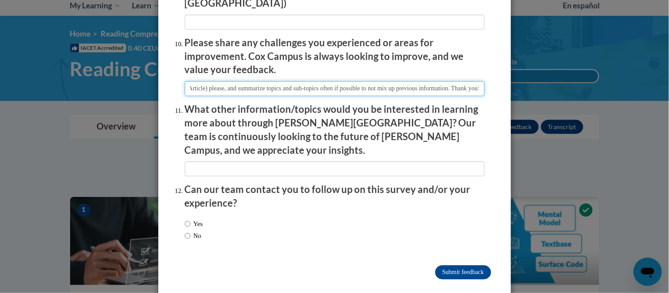
type input "Label the resources (video, Cox Campus Module, PDF, Article) please, and summar…"
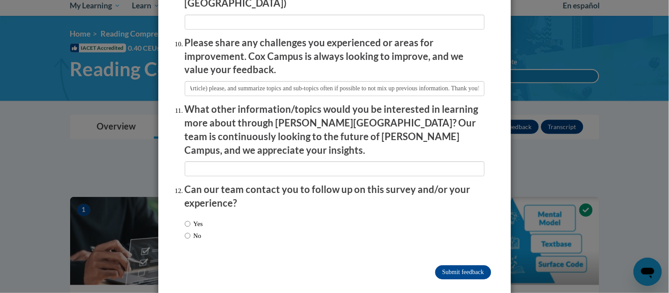
click at [199, 231] on label "No" at bounding box center [193, 236] width 17 height 10
click at [191, 231] on input "No" at bounding box center [188, 236] width 6 height 10
radio input "true"
click at [456, 266] on input "Submit feedback" at bounding box center [464, 273] width 56 height 14
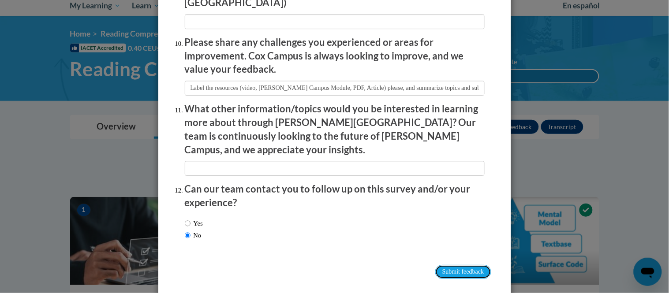
scroll to position [1508, 0]
